Goal: Complete application form

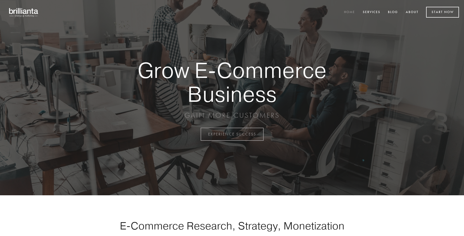
scroll to position [1315, 0]
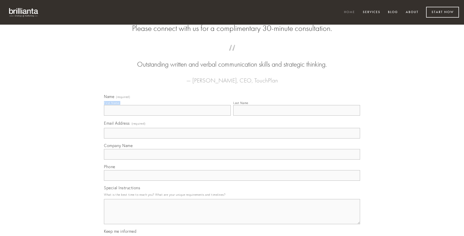
type input "[PERSON_NAME]"
click at [296, 115] on input "Last Name" at bounding box center [296, 110] width 127 height 11
type input "[PERSON_NAME]"
click at [232, 138] on input "Email Address (required)" at bounding box center [232, 133] width 256 height 11
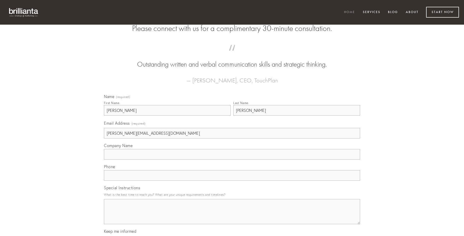
type input "[PERSON_NAME][EMAIL_ADDRESS][DOMAIN_NAME]"
click at [232, 159] on input "Company Name" at bounding box center [232, 154] width 256 height 11
type input "alveus"
click at [232, 180] on input "text" at bounding box center [232, 175] width 256 height 11
click at [232, 216] on textarea "Special Instructions" at bounding box center [232, 211] width 256 height 25
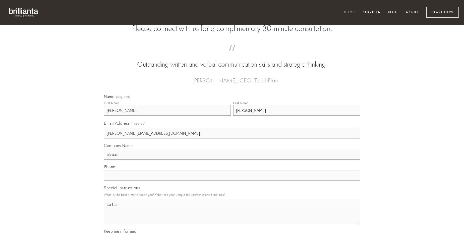
type textarea "certus"
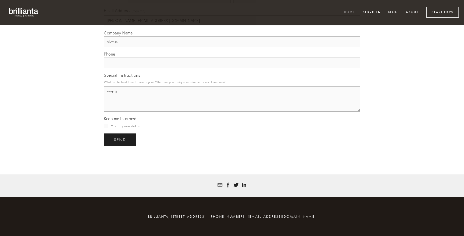
click at [120, 139] on span "send" at bounding box center [120, 139] width 12 height 5
